Goal: Task Accomplishment & Management: Use online tool/utility

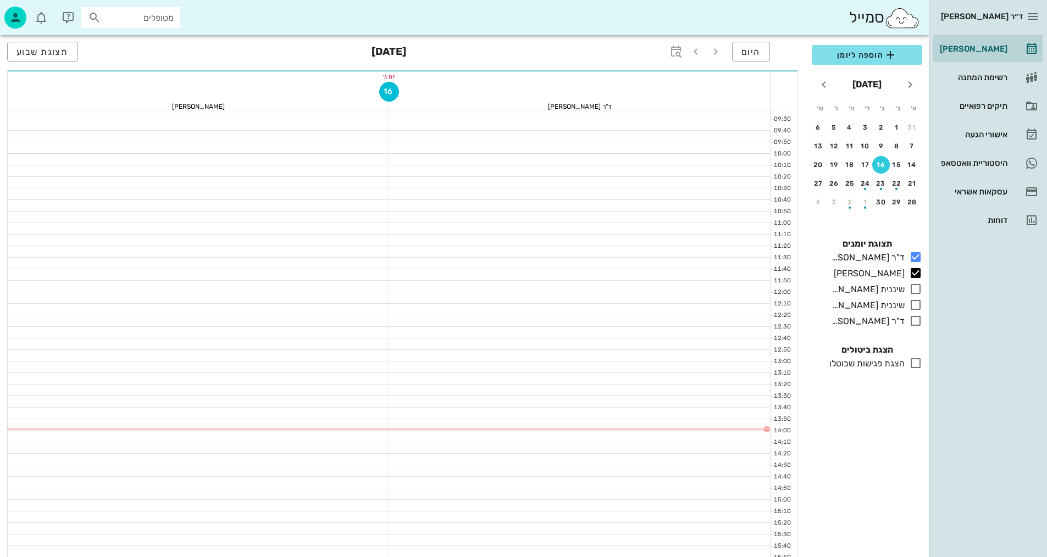
scroll to position [165, 0]
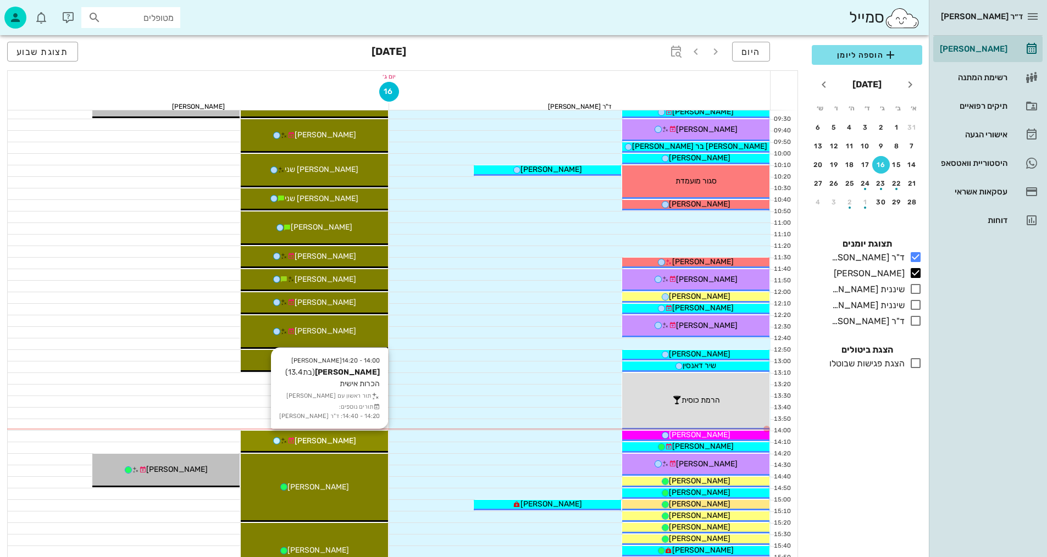
click at [360, 439] on div "[PERSON_NAME]" at bounding box center [314, 441] width 147 height 12
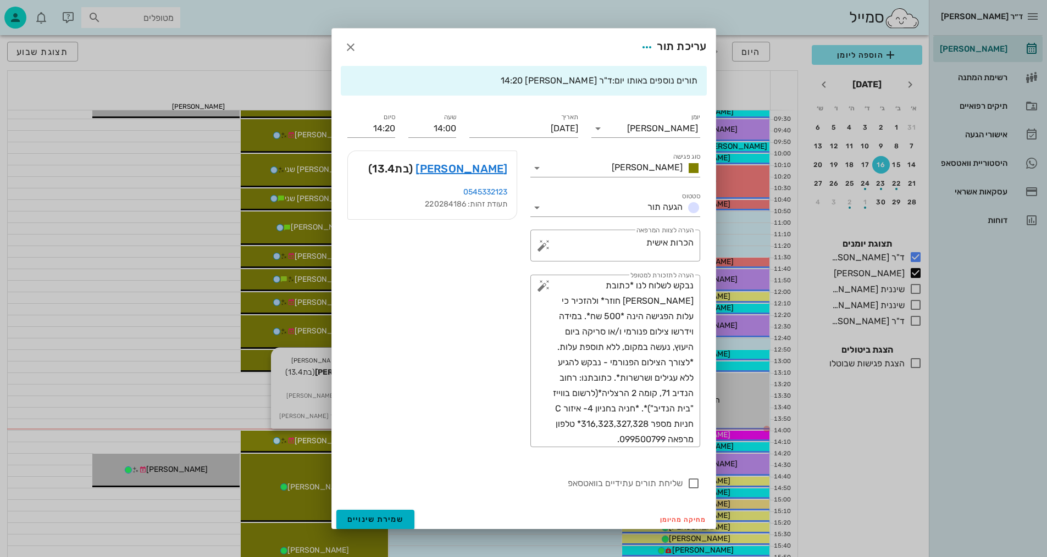
click at [360, 439] on div "ד״ר [PERSON_NAME] [PERSON_NAME] רשימת המתנה תיקים רפואיים אישורי הגעה היסטוריית…" at bounding box center [523, 375] width 1047 height 1080
click at [498, 168] on link "[PERSON_NAME]" at bounding box center [461, 169] width 92 height 18
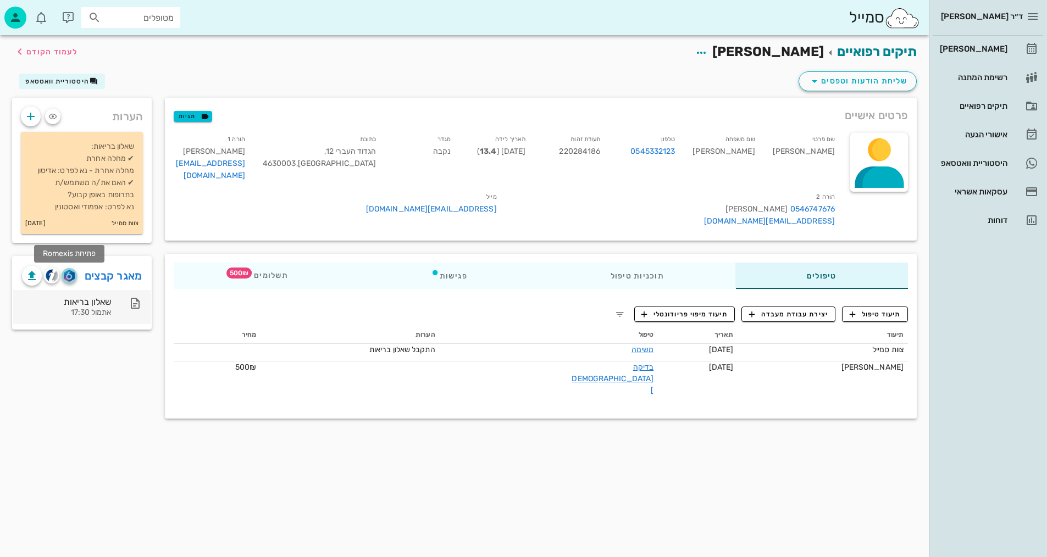
drag, startPoint x: 69, startPoint y: 276, endPoint x: 61, endPoint y: 307, distance: 31.7
click at [68, 277] on img "button" at bounding box center [69, 276] width 10 height 12
click at [67, 273] on img "button" at bounding box center [69, 276] width 10 height 12
click at [63, 40] on div "תיקים רפואיים [PERSON_NAME] לעמוד הקודם" at bounding box center [463, 52] width 917 height 34
click at [65, 51] on span "לעמוד הקודם" at bounding box center [51, 51] width 51 height 9
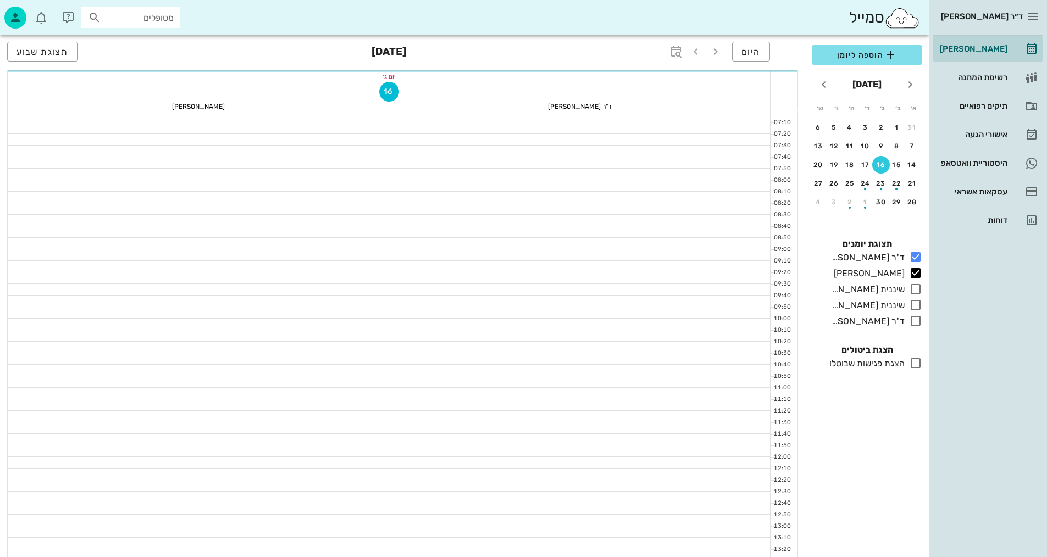
scroll to position [165, 0]
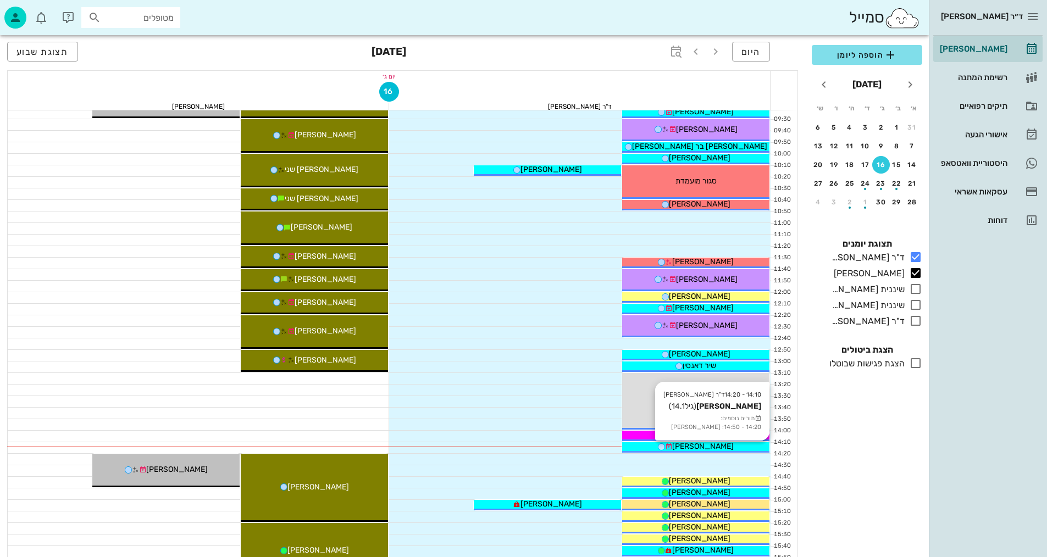
click at [705, 447] on span "[PERSON_NAME]" at bounding box center [703, 446] width 62 height 9
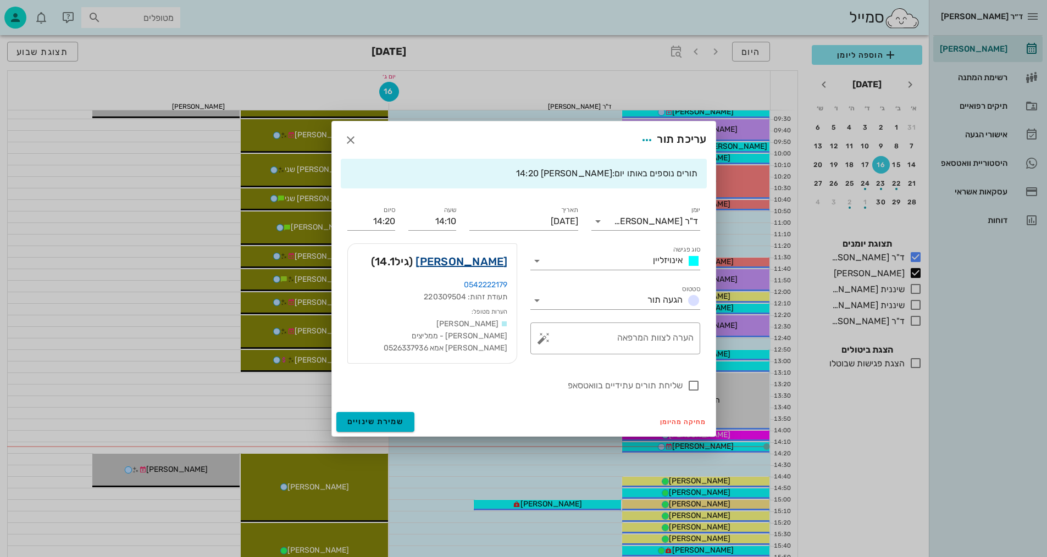
click at [493, 259] on link "[PERSON_NAME]" at bounding box center [461, 262] width 92 height 18
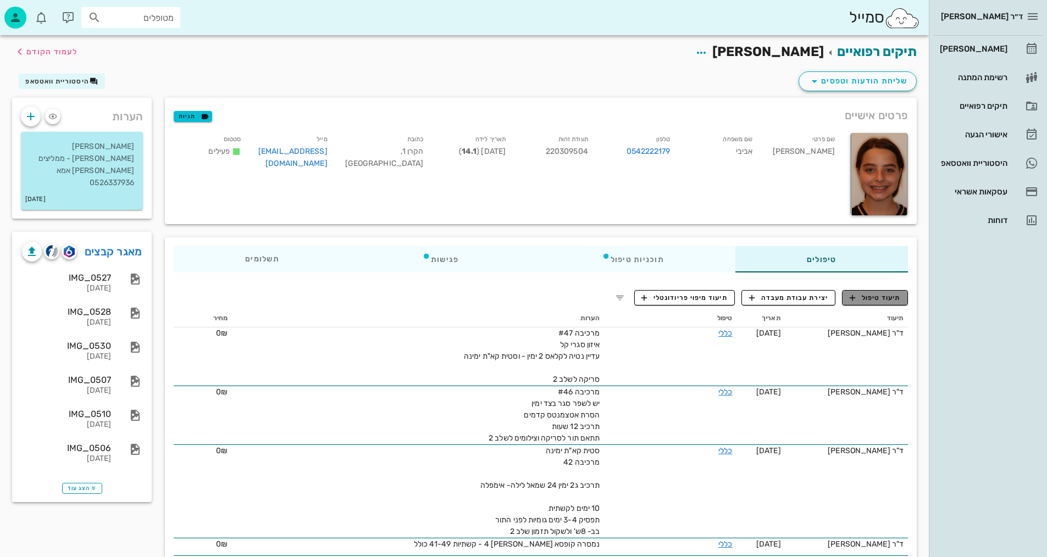
click at [876, 297] on span "תיעוד טיפול" at bounding box center [874, 298] width 51 height 10
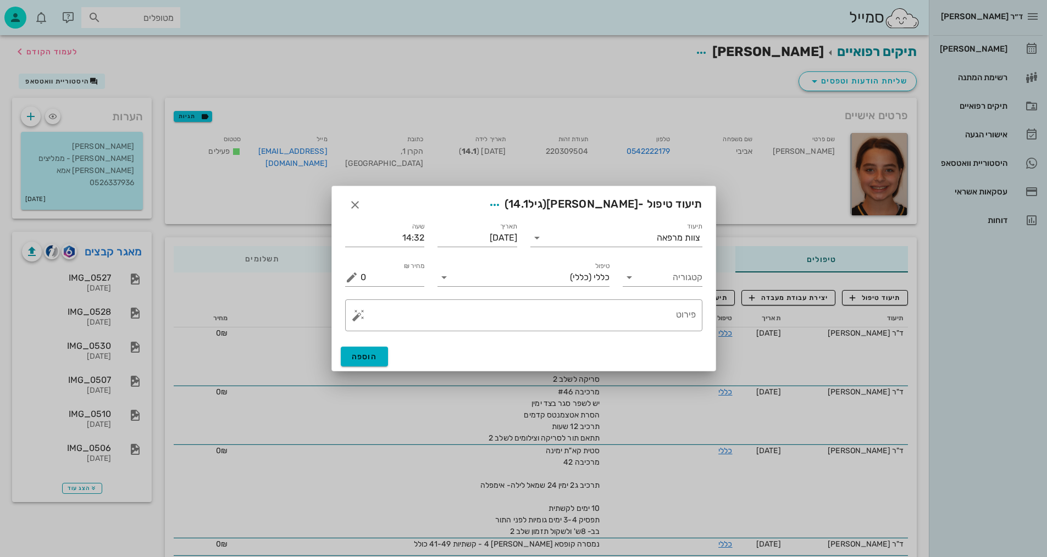
click at [655, 287] on div "קטגוריה" at bounding box center [662, 273] width 93 height 40
click at [657, 283] on input "קטגוריה" at bounding box center [671, 278] width 62 height 18
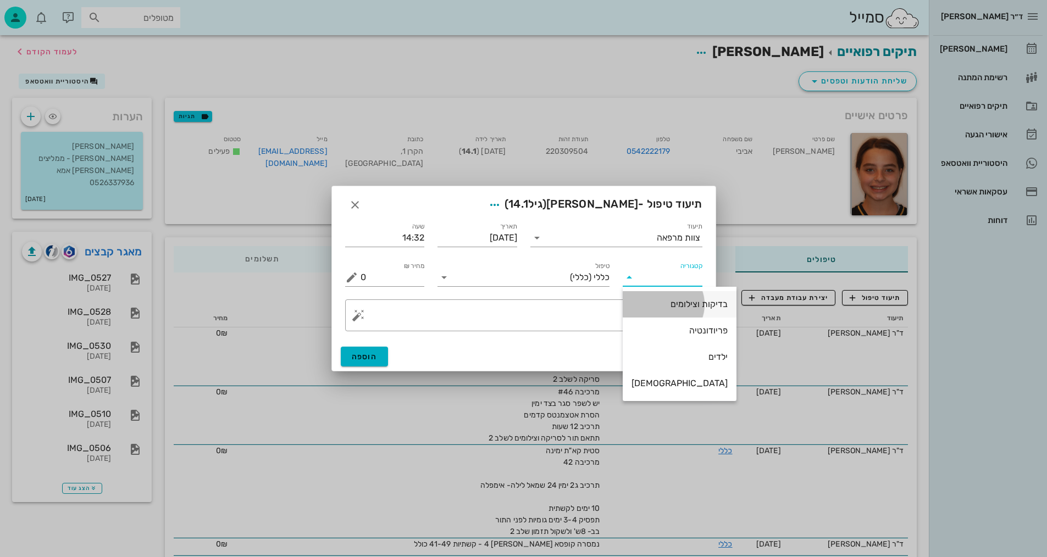
drag, startPoint x: 674, startPoint y: 305, endPoint x: 669, endPoint y: 303, distance: 5.7
click at [669, 303] on div "בדיקות וצילומים" at bounding box center [679, 304] width 96 height 10
type input "בדיקות וצילומים"
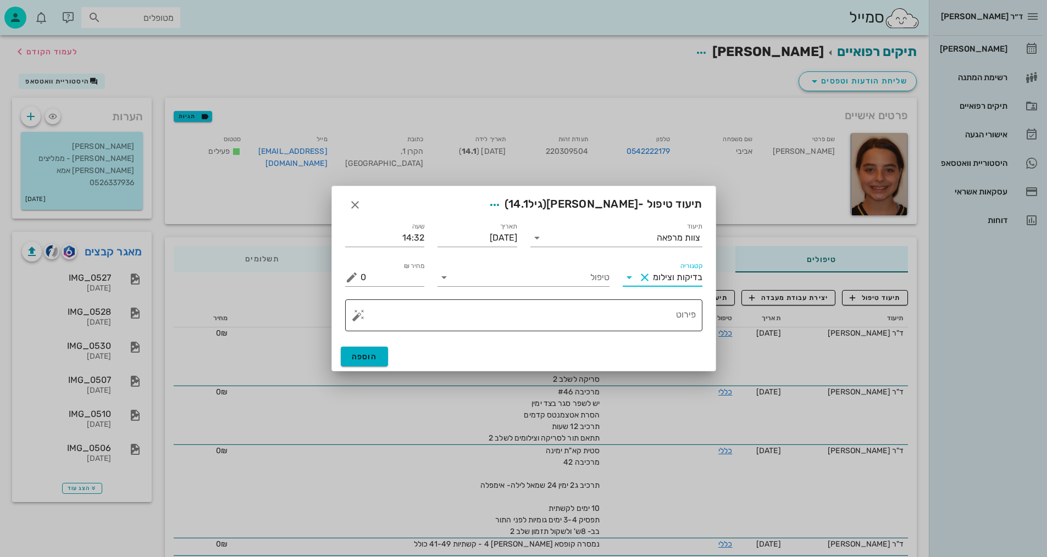
click at [643, 304] on div "פירוט" at bounding box center [527, 315] width 335 height 32
drag, startPoint x: 581, startPoint y: 278, endPoint x: 586, endPoint y: 286, distance: 9.1
click at [582, 279] on input "טיפול" at bounding box center [531, 278] width 157 height 18
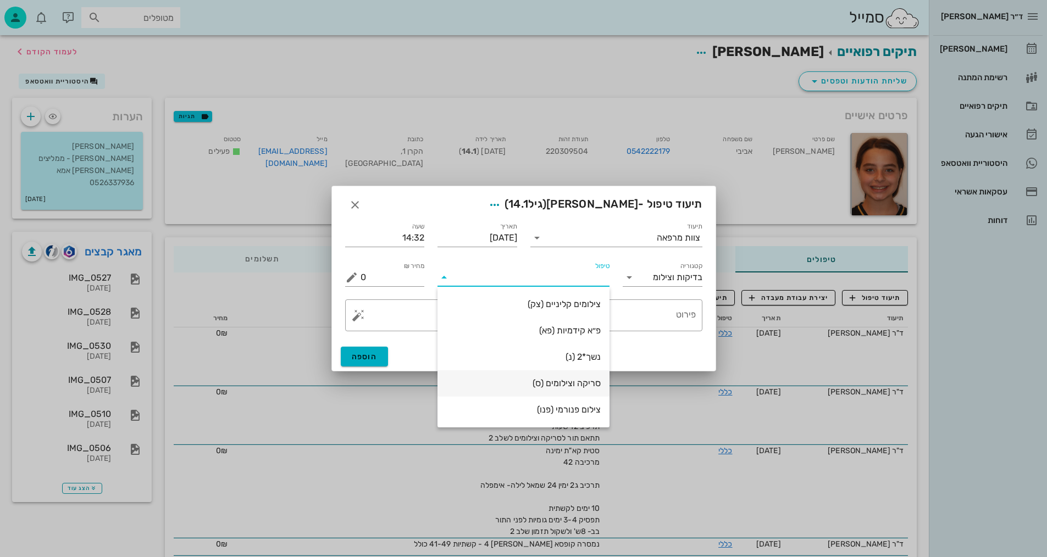
click at [577, 384] on div "סריקה וצילומים (ס)" at bounding box center [523, 383] width 154 height 10
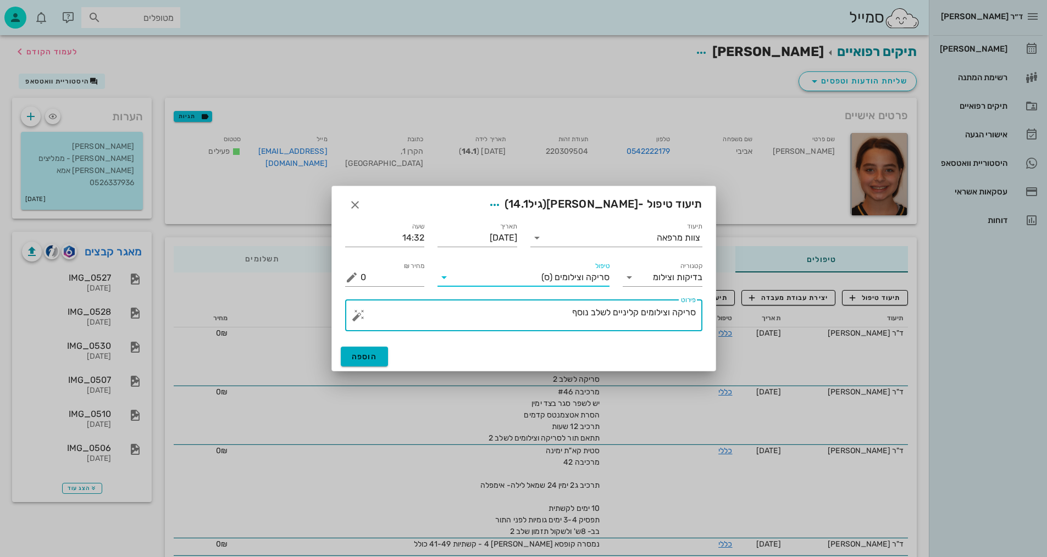
drag, startPoint x: 567, startPoint y: 312, endPoint x: 574, endPoint y: 310, distance: 6.7
click at [588, 312] on textarea "סריקה וצילומים קליניים לשלב נוסף" at bounding box center [527, 318] width 335 height 26
type textarea "[PERSON_NAME] וצילומים קליניים לשלב 2- [PERSON_NAME]"
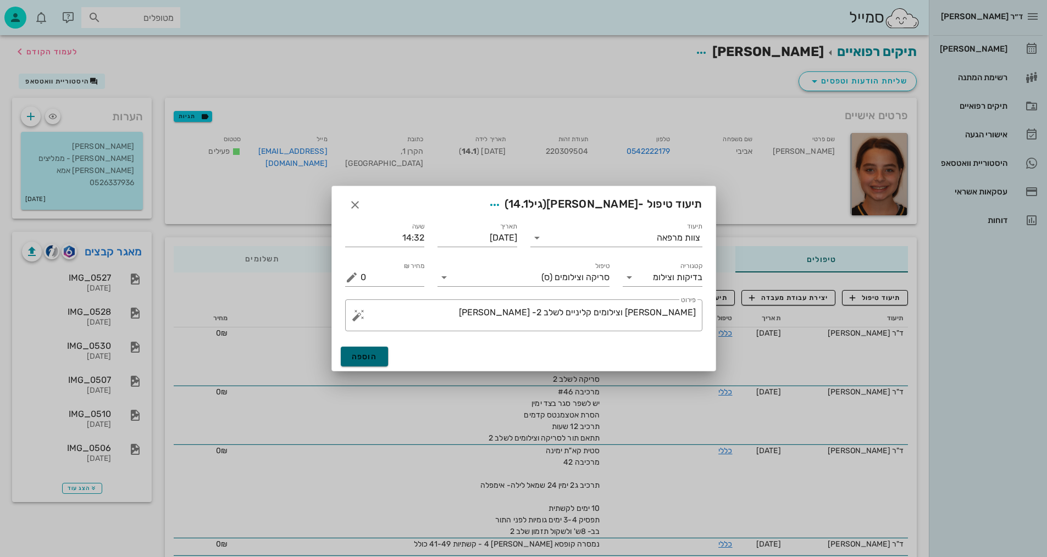
click at [361, 352] on span "הוספה" at bounding box center [365, 356] width 26 height 9
